Goal: Information Seeking & Learning: Learn about a topic

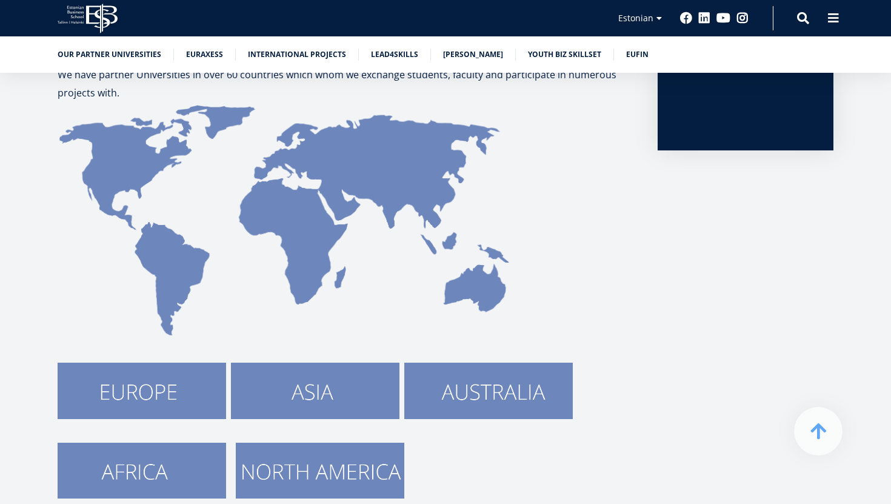
scroll to position [210, 0]
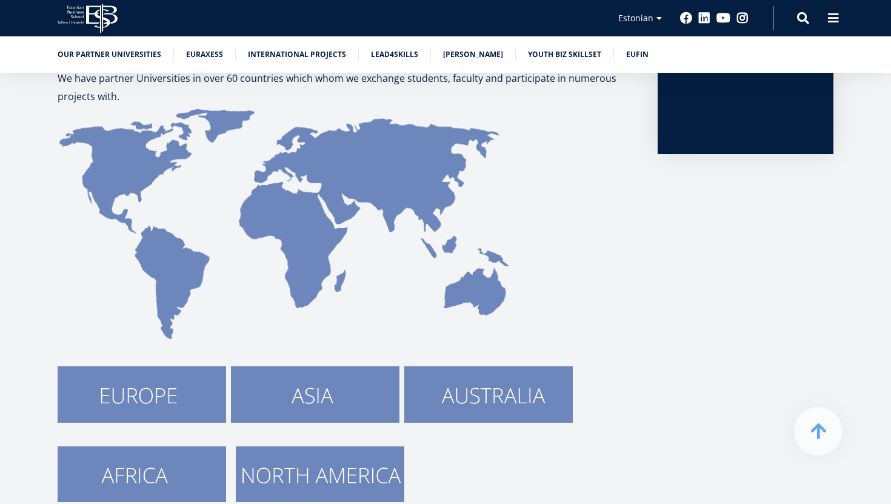
click at [495, 403] on img at bounding box center [488, 394] width 169 height 56
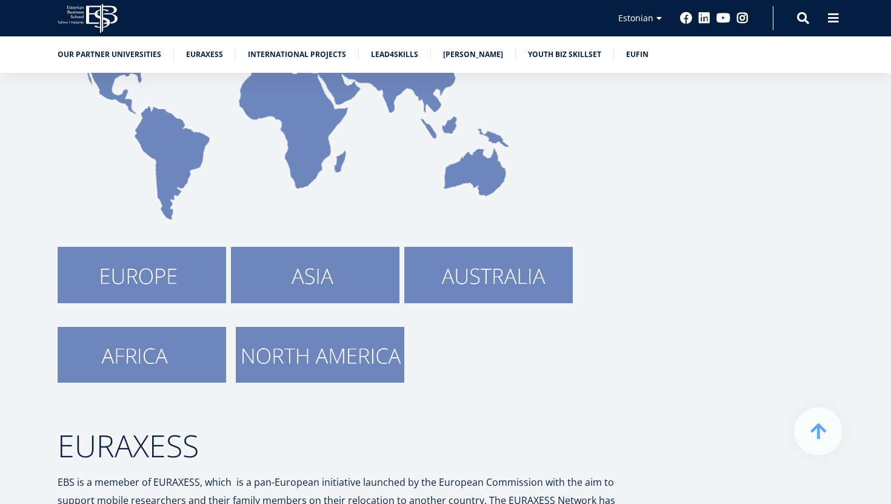
scroll to position [332, 0]
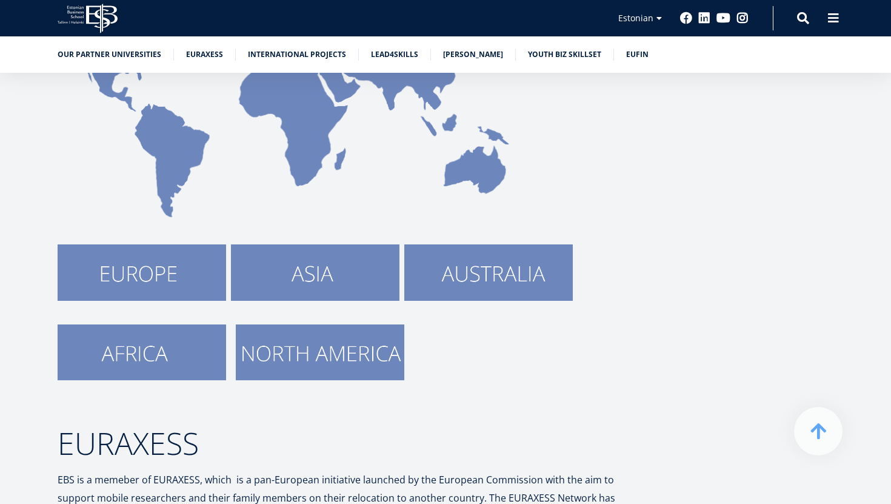
click at [323, 352] on img at bounding box center [320, 352] width 169 height 56
click at [343, 282] on img at bounding box center [315, 272] width 169 height 56
click at [176, 346] on img at bounding box center [142, 352] width 169 height 56
click at [153, 284] on img at bounding box center [142, 272] width 169 height 56
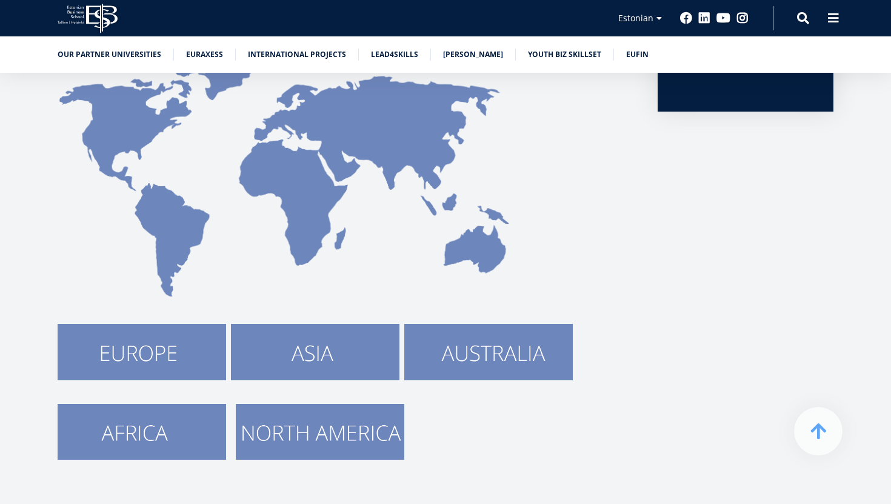
scroll to position [264, 0]
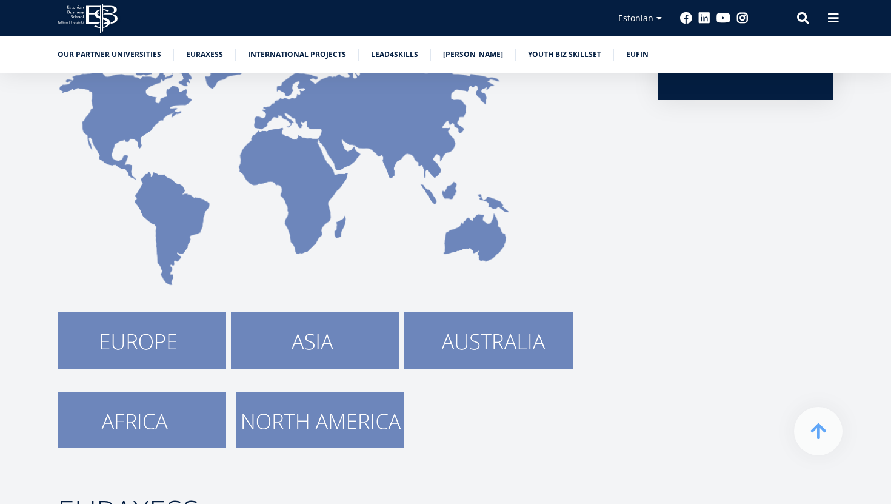
click at [173, 352] on img at bounding box center [142, 340] width 169 height 56
